Goal: Task Accomplishment & Management: Complete application form

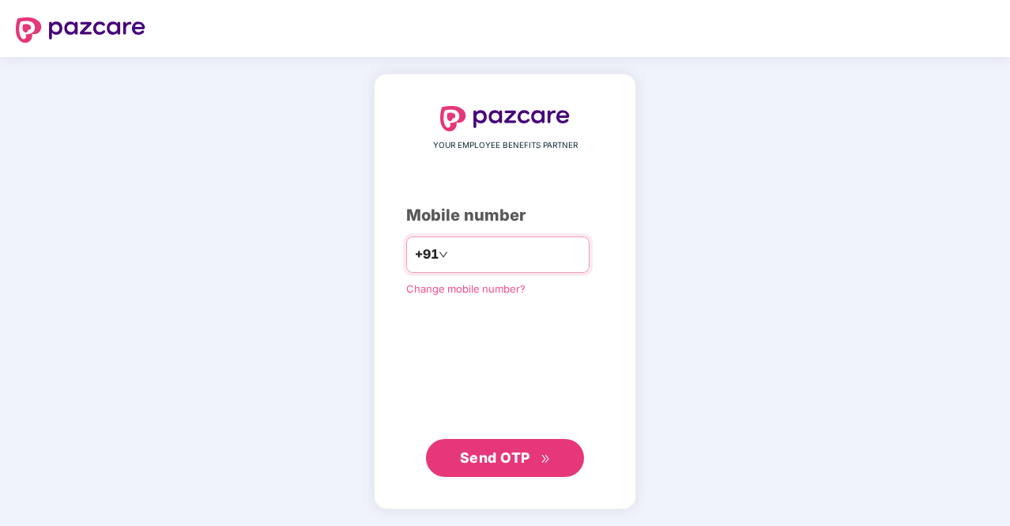
click at [496, 252] on input "number" at bounding box center [516, 254] width 130 height 25
type input "**********"
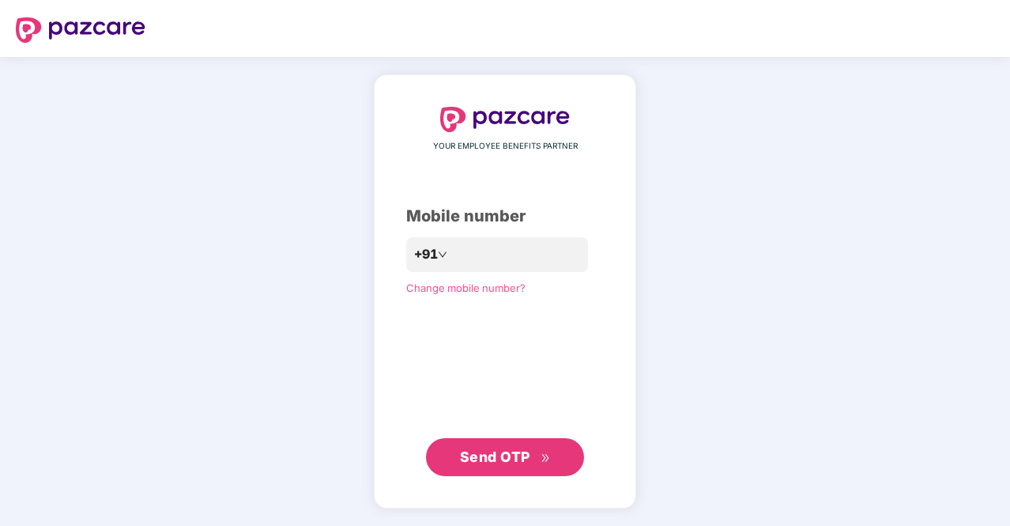
click at [484, 455] on span "Send OTP" at bounding box center [495, 456] width 70 height 17
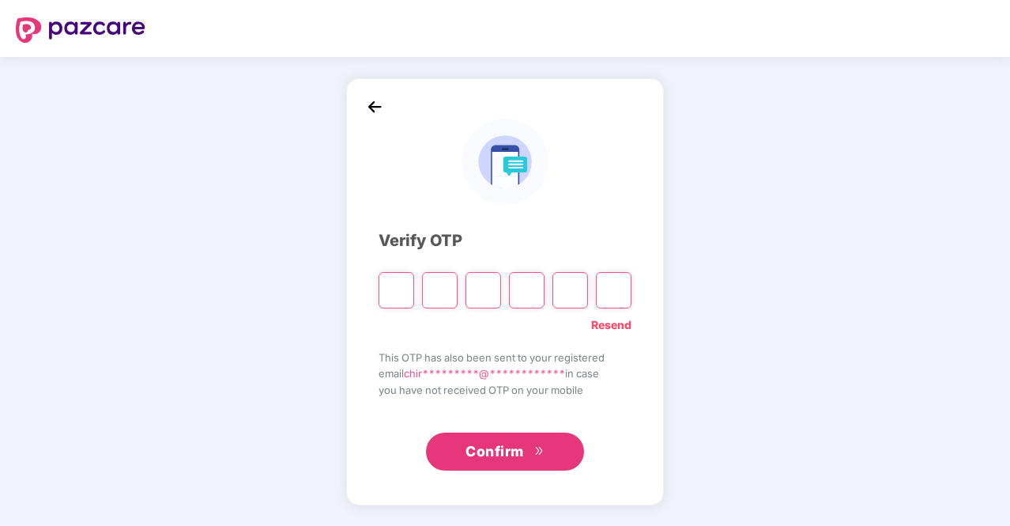
type input "*"
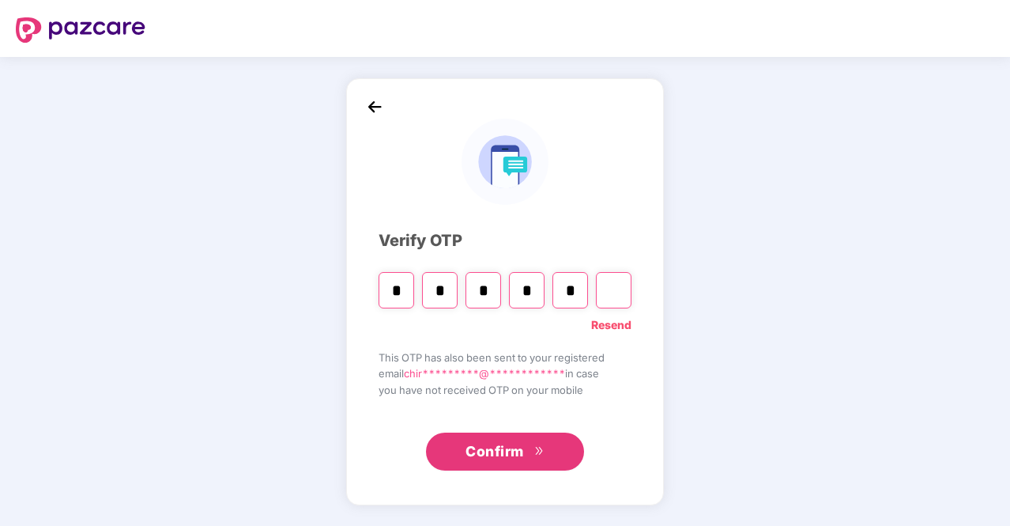
type input "*"
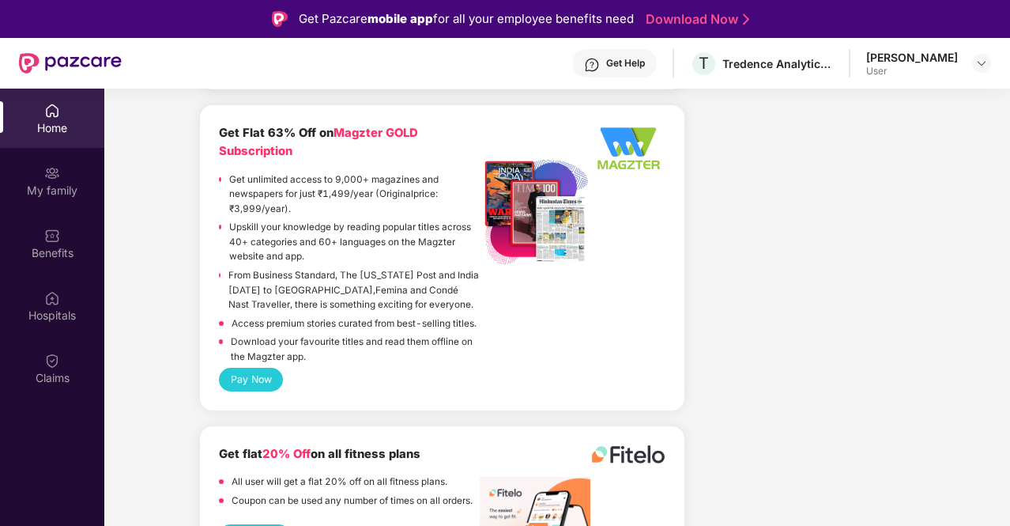
scroll to position [89, 0]
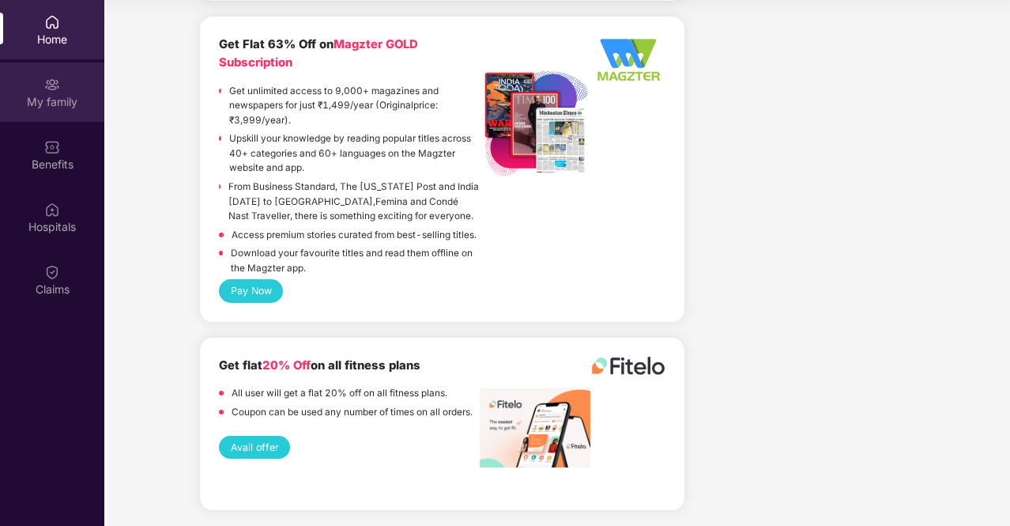
click at [40, 88] on div "My family" at bounding box center [52, 91] width 104 height 59
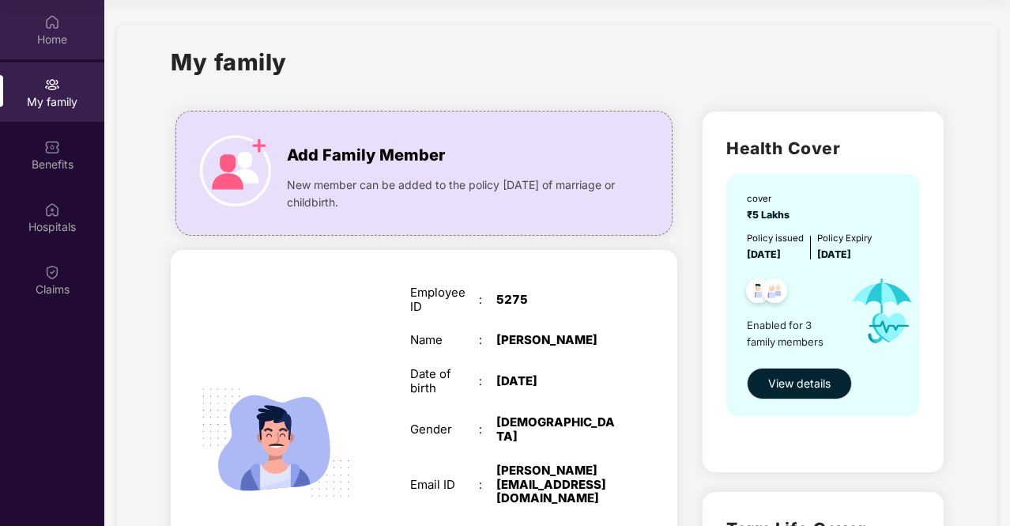
click at [74, 37] on div "Home" at bounding box center [52, 40] width 104 height 16
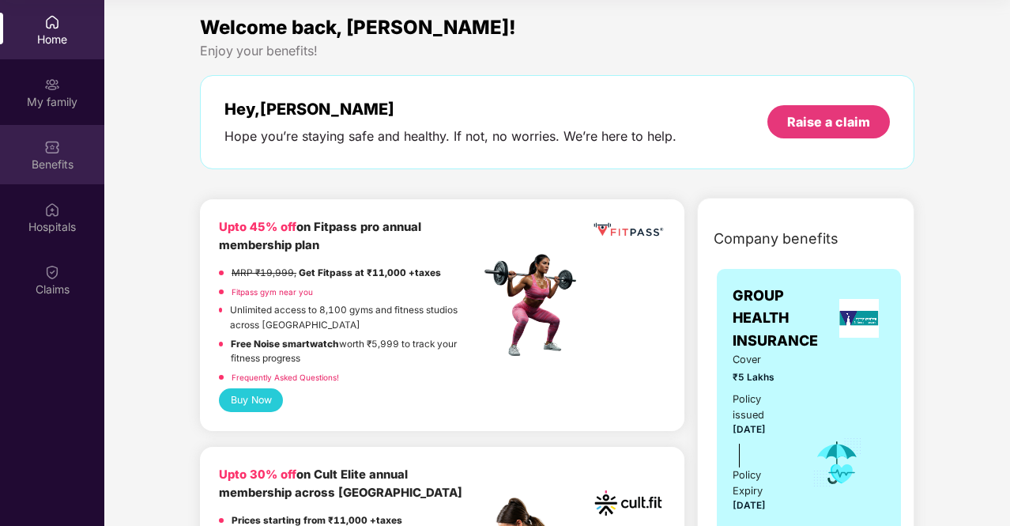
click at [30, 151] on div "Benefits" at bounding box center [52, 154] width 104 height 59
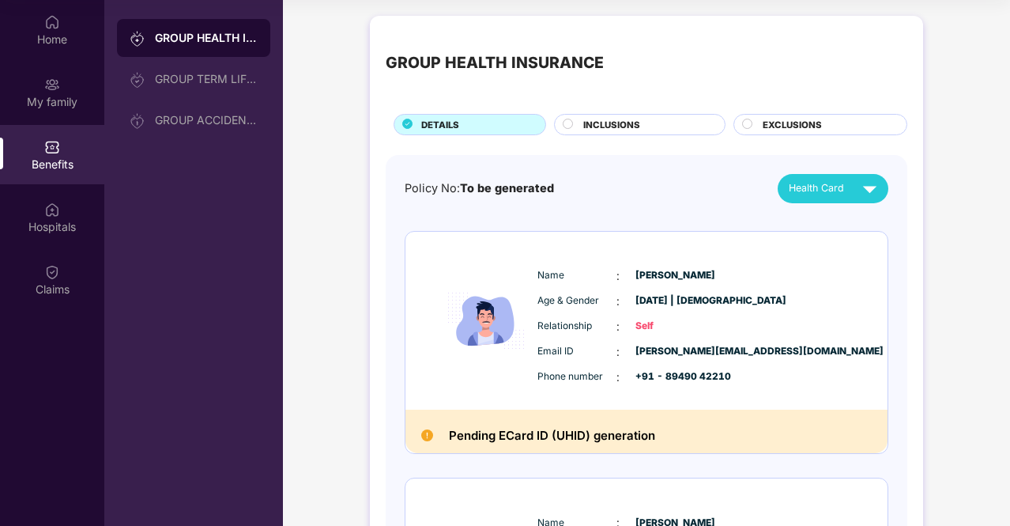
click at [565, 124] on circle at bounding box center [567, 123] width 9 height 9
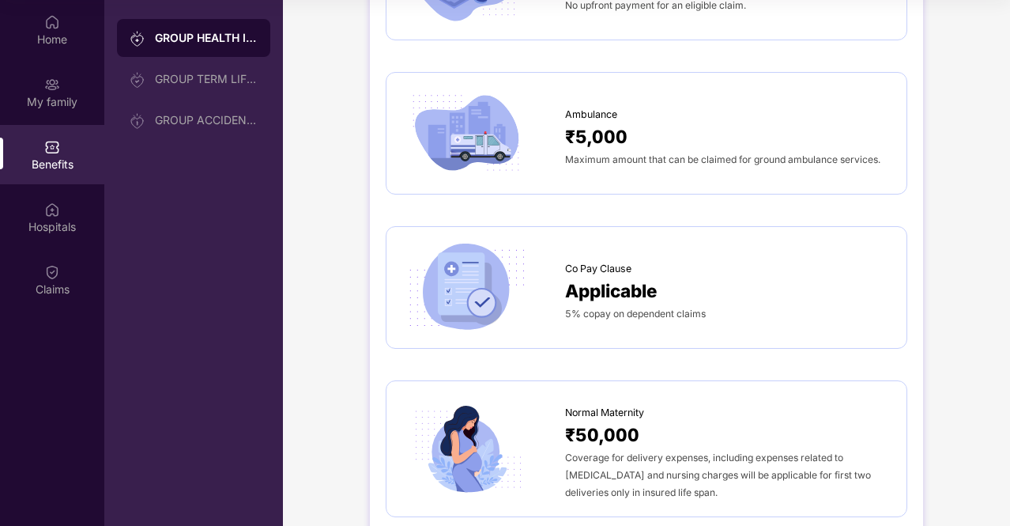
scroll to position [1501, 0]
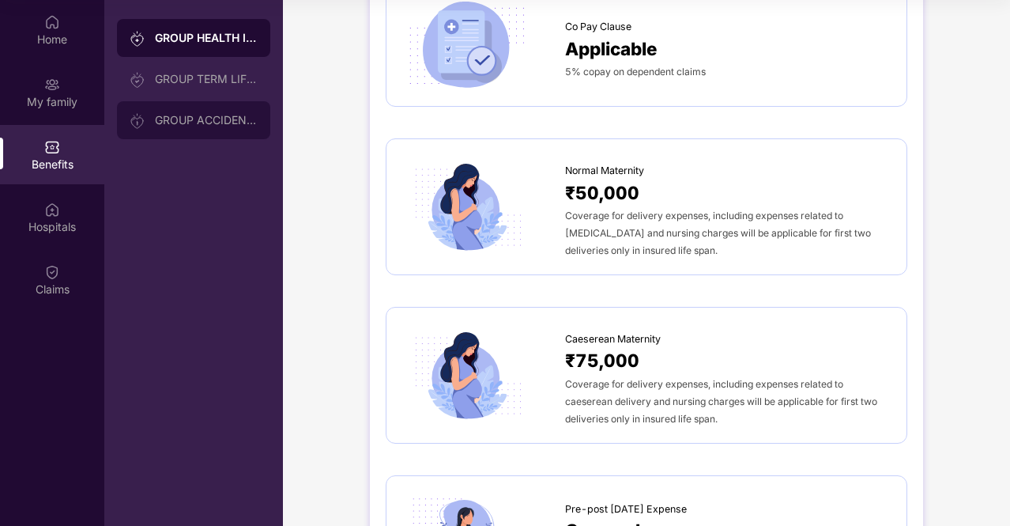
click at [190, 120] on div "GROUP ACCIDENTAL INSURANCE" at bounding box center [206, 120] width 103 height 13
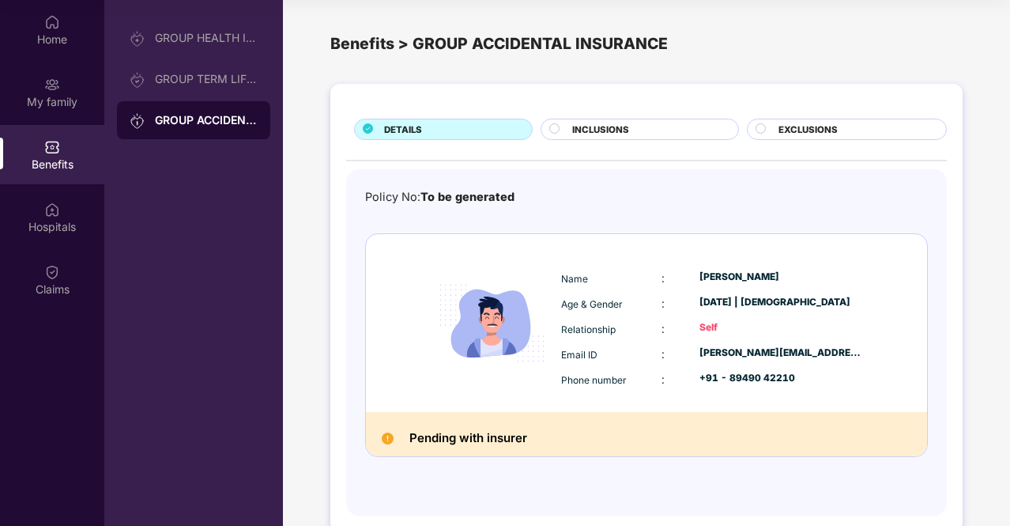
click at [555, 127] on circle at bounding box center [554, 127] width 9 height 9
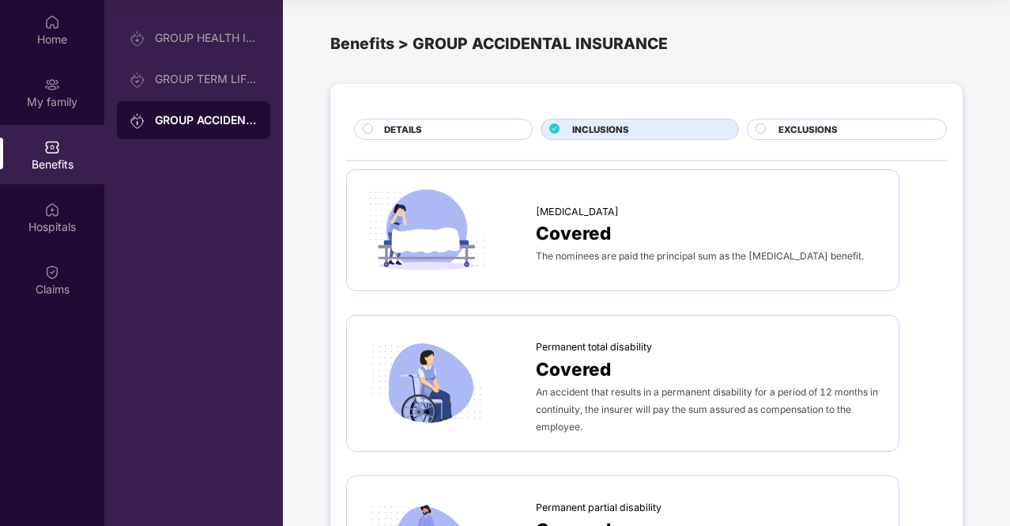
click at [762, 127] on circle at bounding box center [759, 127] width 9 height 9
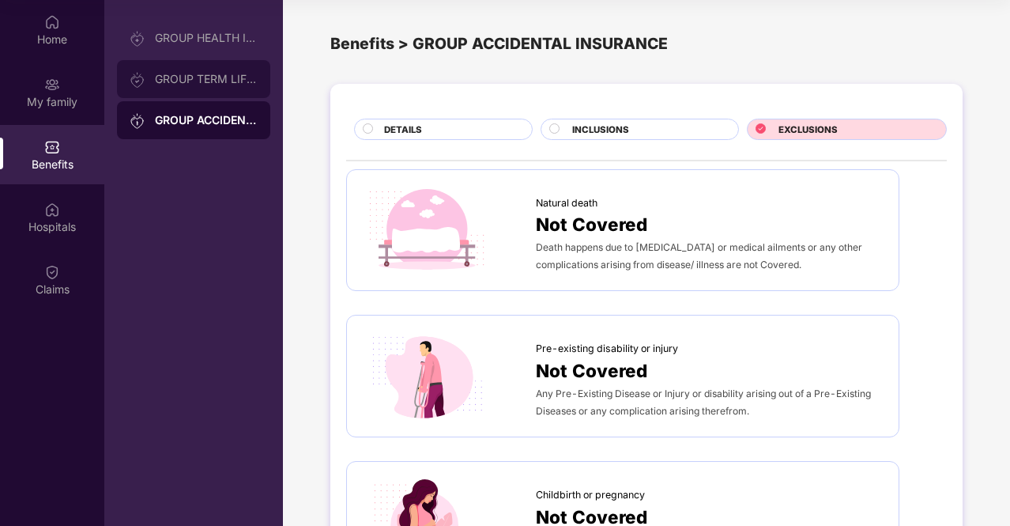
click at [174, 73] on div "GROUP TERM LIFE INSURANCE" at bounding box center [206, 79] width 103 height 13
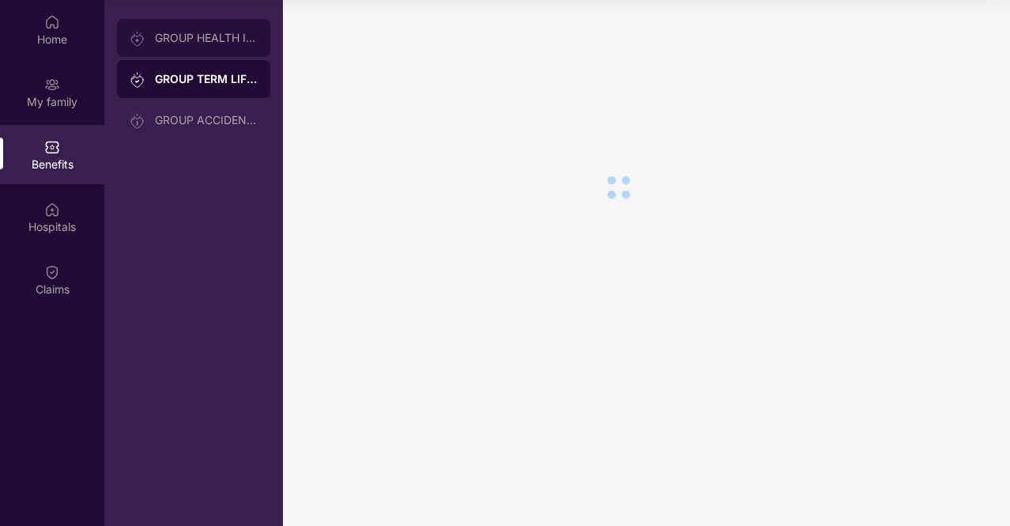
click at [190, 40] on div "GROUP HEALTH INSURANCE" at bounding box center [206, 38] width 103 height 13
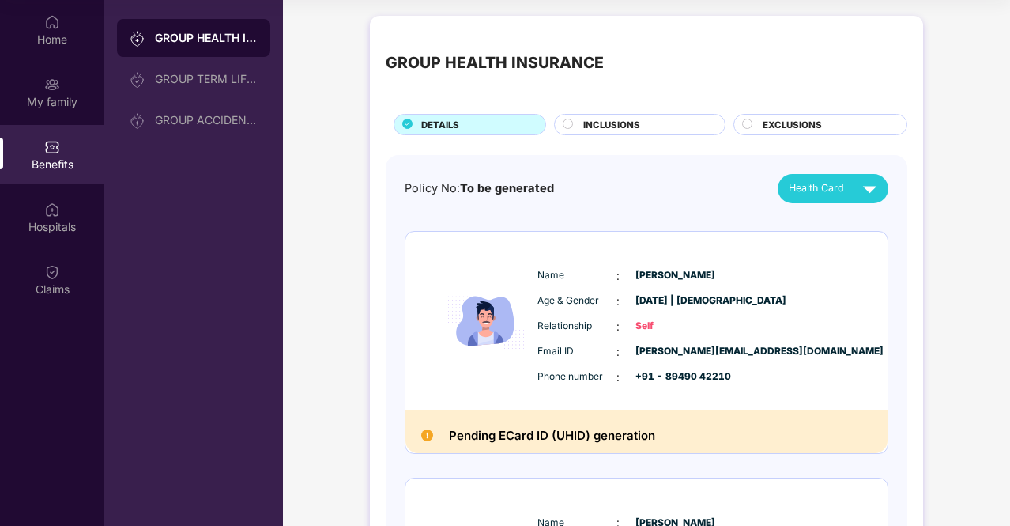
click at [745, 123] on circle at bounding box center [747, 123] width 9 height 9
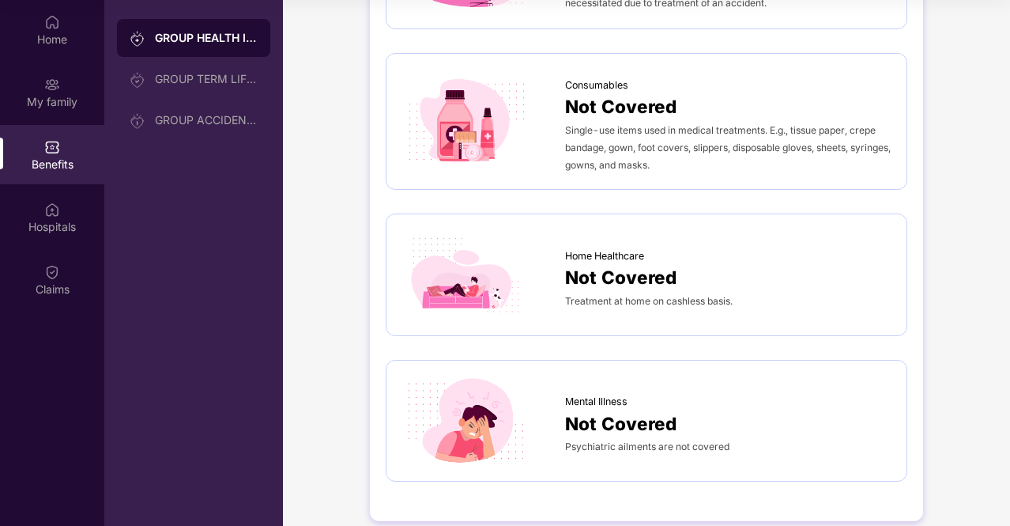
scroll to position [1145, 0]
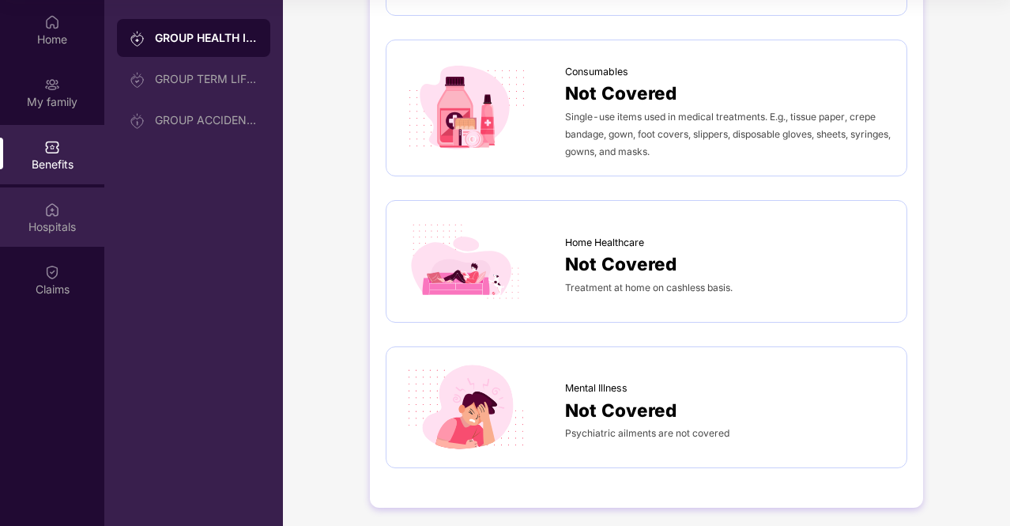
click at [55, 232] on div "Hospitals" at bounding box center [52, 227] width 104 height 16
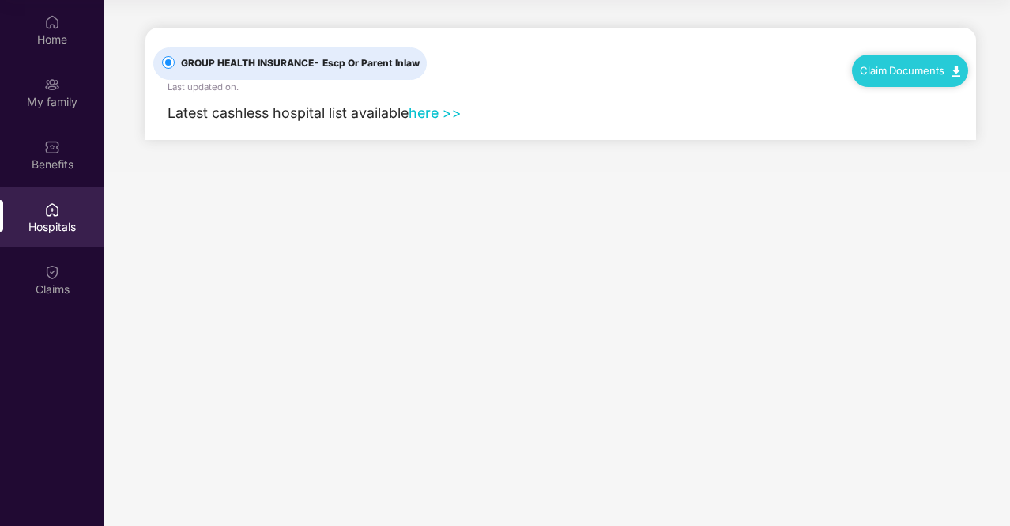
scroll to position [9, 0]
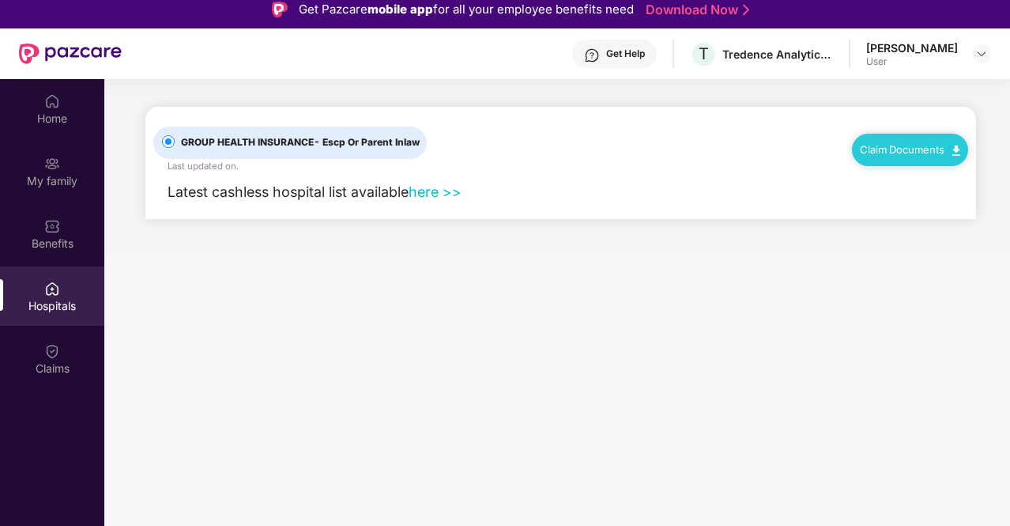
click at [936, 55] on div "[PERSON_NAME]" at bounding box center [912, 47] width 92 height 15
click at [984, 56] on img at bounding box center [981, 53] width 13 height 13
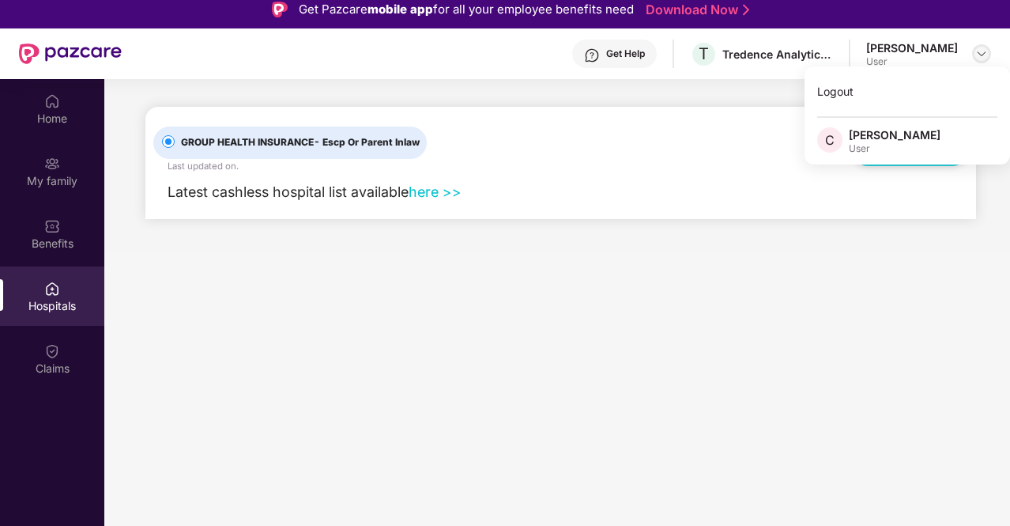
click at [984, 56] on img at bounding box center [981, 53] width 13 height 13
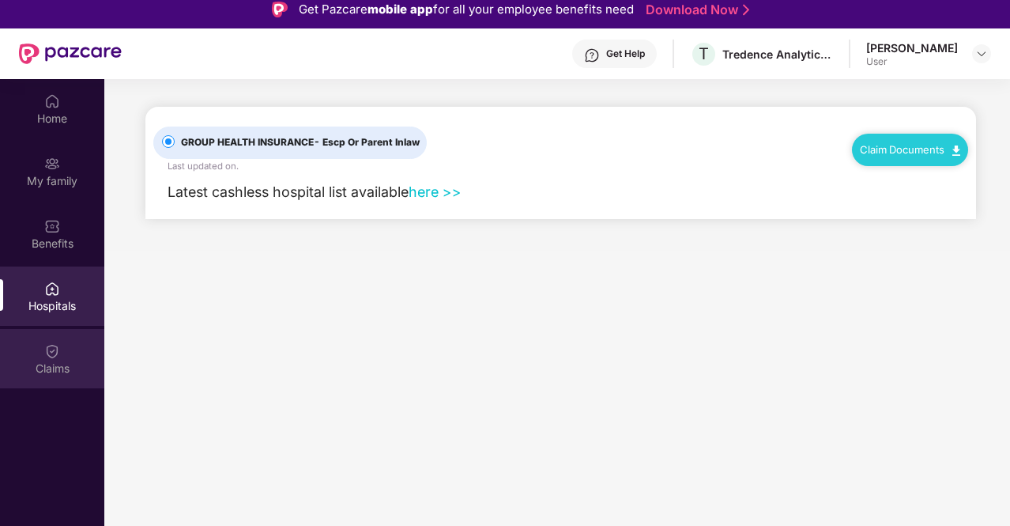
click at [40, 353] on div "Claims" at bounding box center [52, 358] width 104 height 59
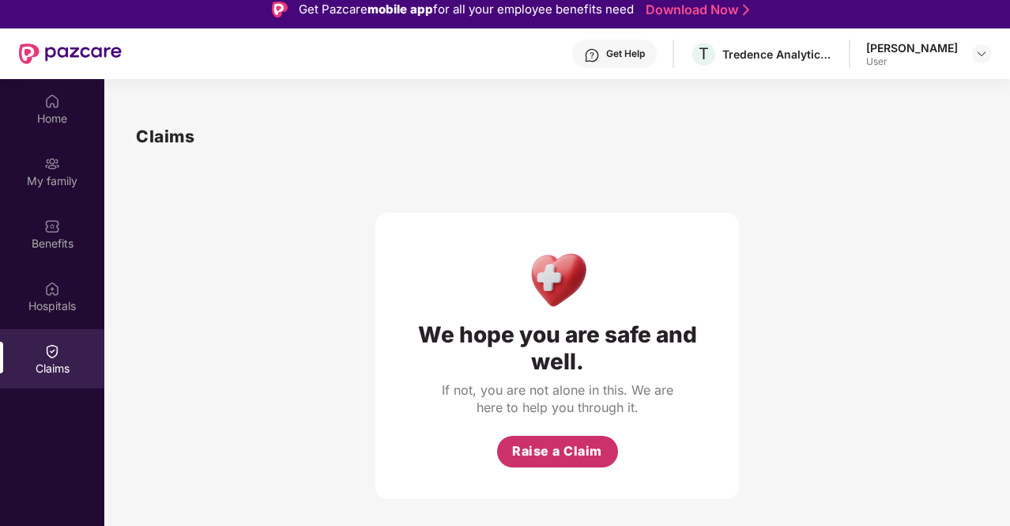
click at [544, 446] on span "Raise a Claim" at bounding box center [557, 451] width 90 height 20
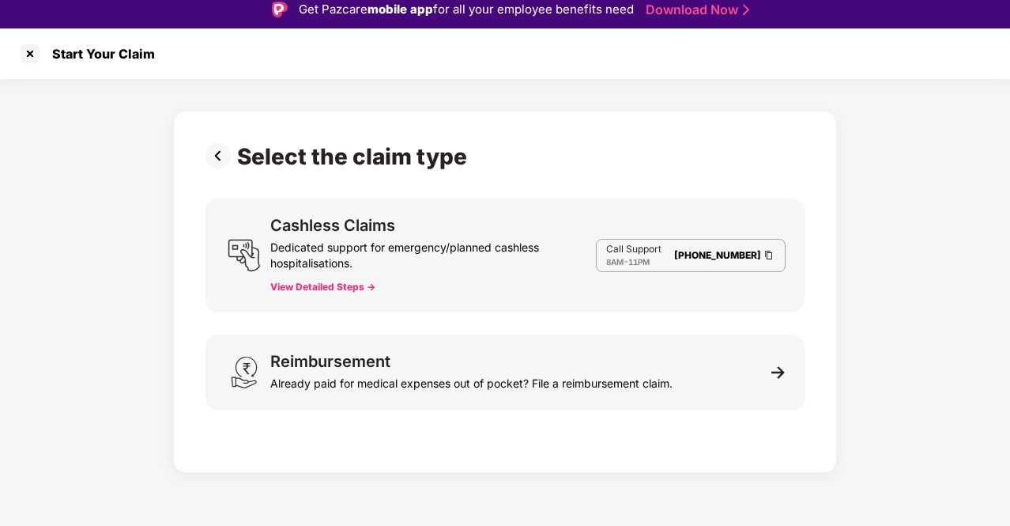
click at [307, 282] on button "View Detailed Steps ->" at bounding box center [322, 287] width 105 height 13
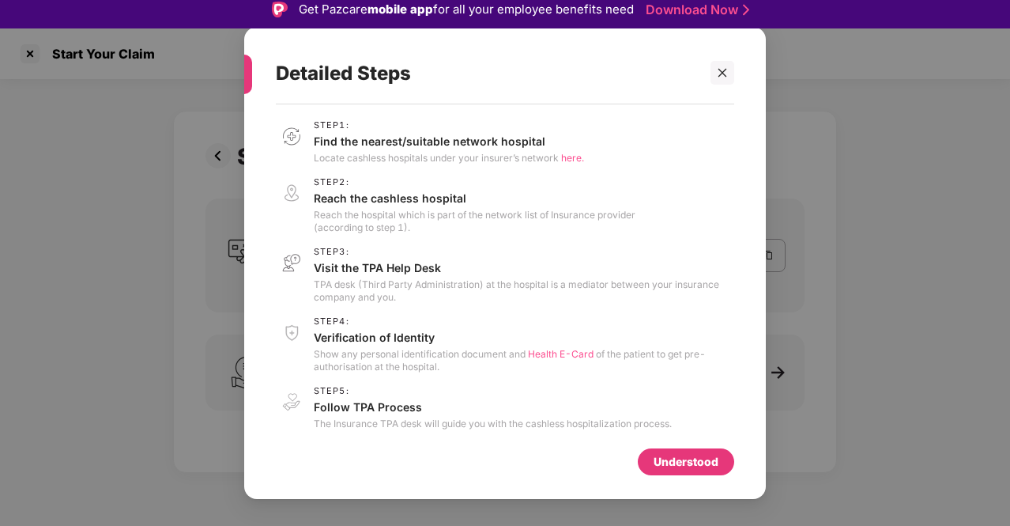
click at [570, 157] on span "here." at bounding box center [572, 158] width 23 height 12
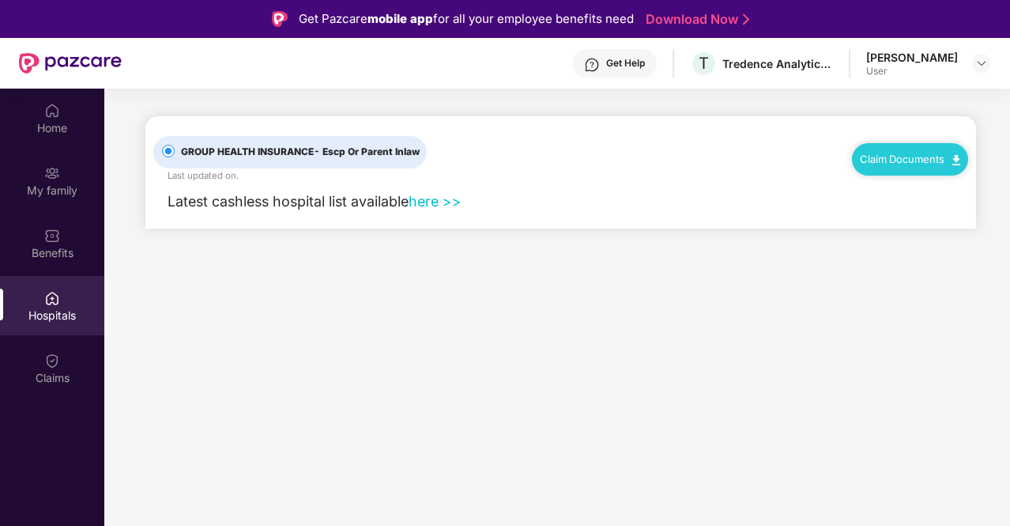
click at [430, 196] on link "here >>" at bounding box center [435, 201] width 53 height 17
